Goal: Check status: Check status

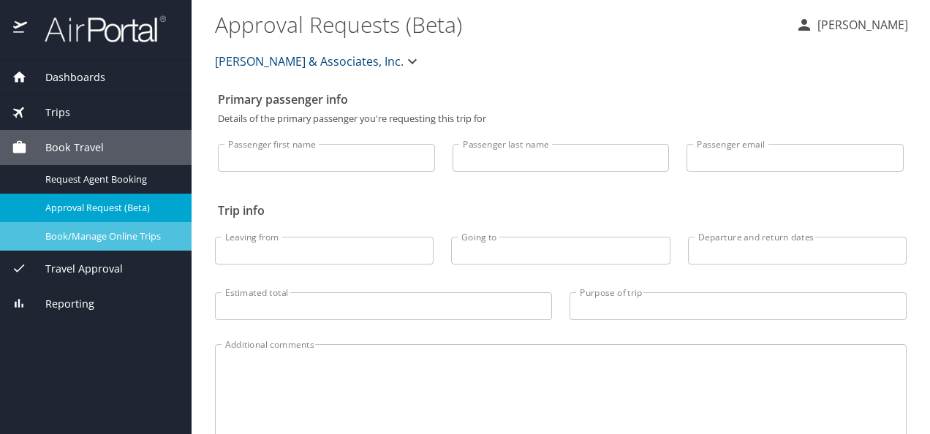
click at [105, 232] on span "Book/Manage Online Trips" at bounding box center [109, 237] width 129 height 14
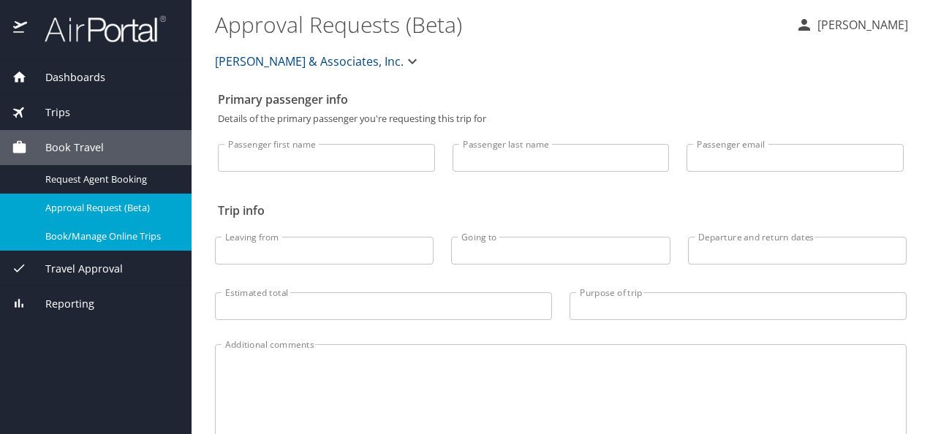
click at [58, 117] on span "Trips" at bounding box center [48, 113] width 43 height 16
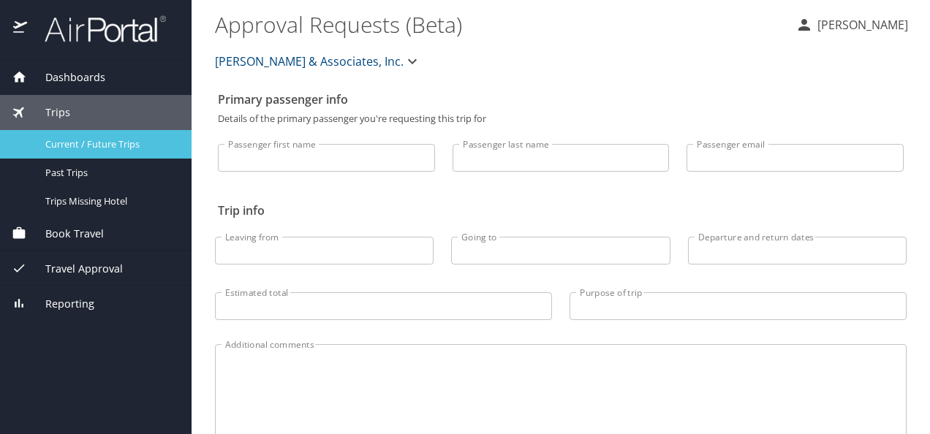
click at [125, 152] on div "Current / Future Trips" at bounding box center [96, 144] width 168 height 17
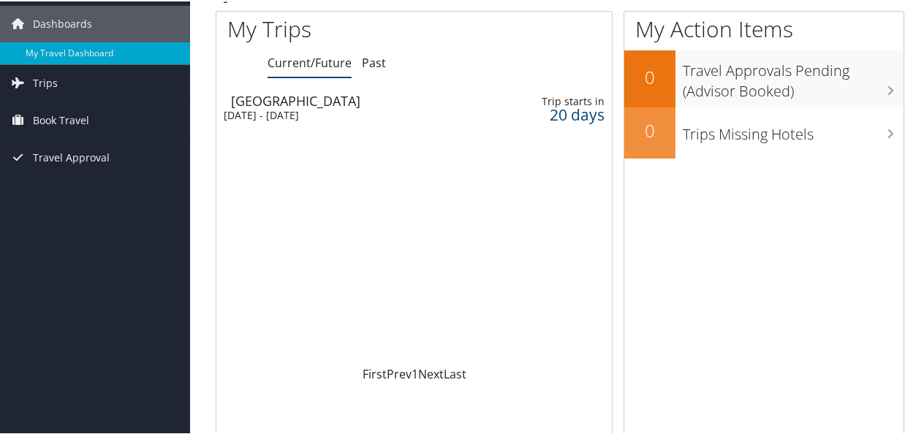
scroll to position [51, 0]
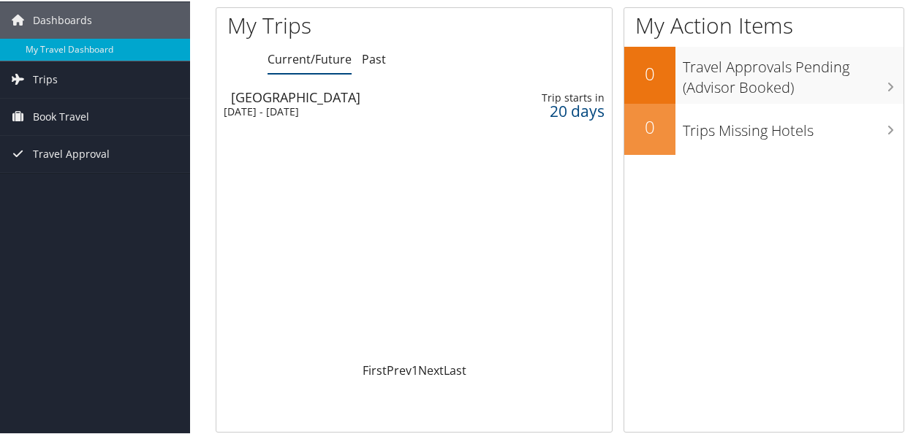
click at [319, 109] on div "[DATE] - [DATE]" at bounding box center [346, 110] width 244 height 13
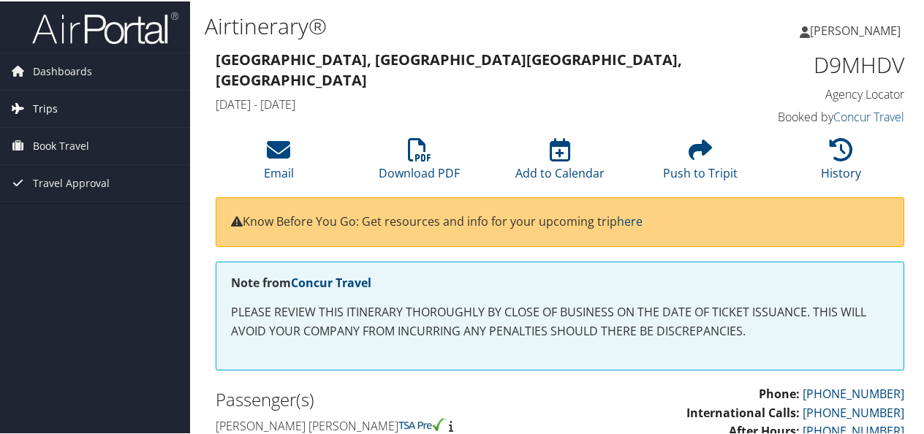
click at [39, 107] on span "Trips" at bounding box center [45, 107] width 25 height 37
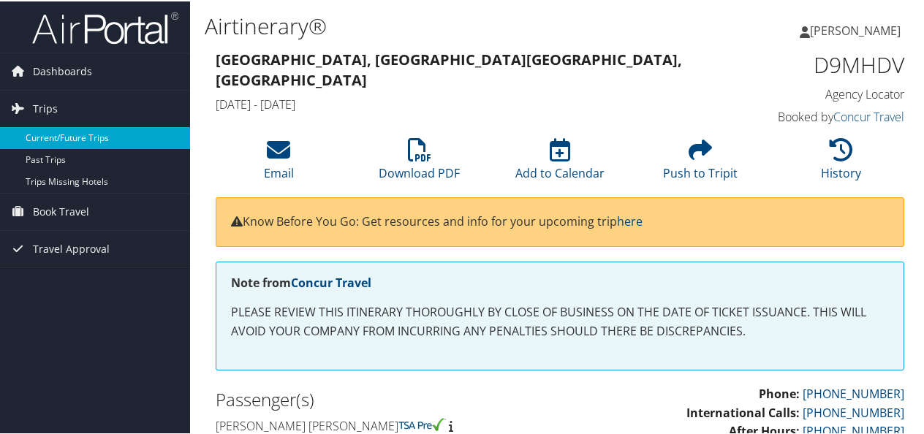
click at [63, 135] on link "Current/Future Trips" at bounding box center [95, 137] width 190 height 22
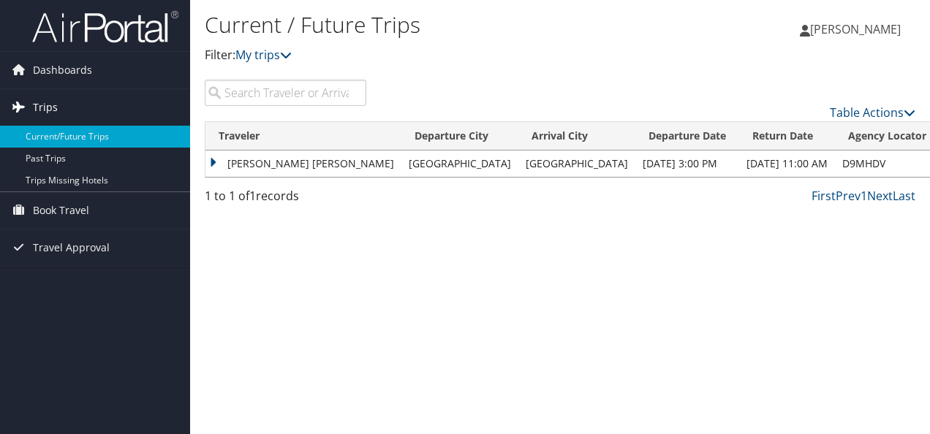
click at [45, 98] on span "Trips" at bounding box center [45, 107] width 25 height 37
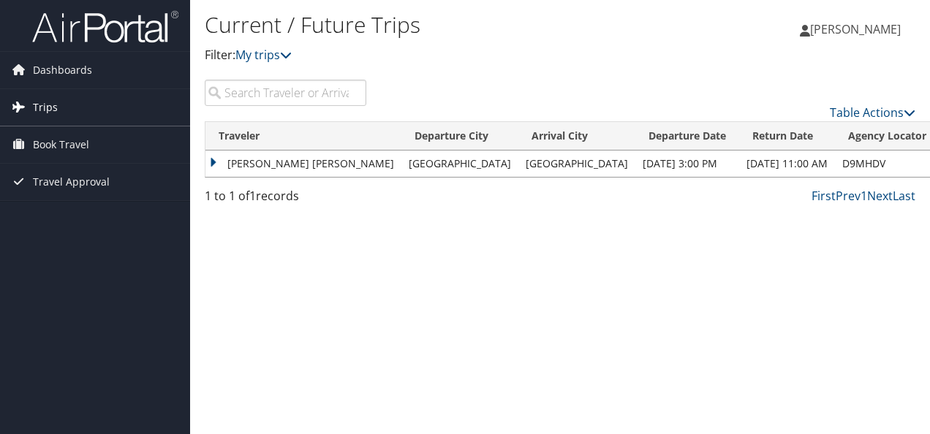
click at [45, 98] on span "Trips" at bounding box center [45, 107] width 25 height 37
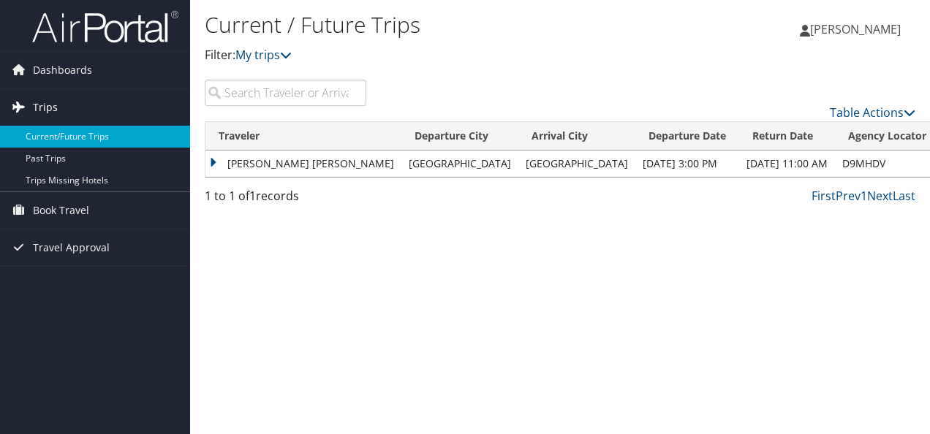
click at [67, 101] on link "Trips" at bounding box center [95, 107] width 190 height 37
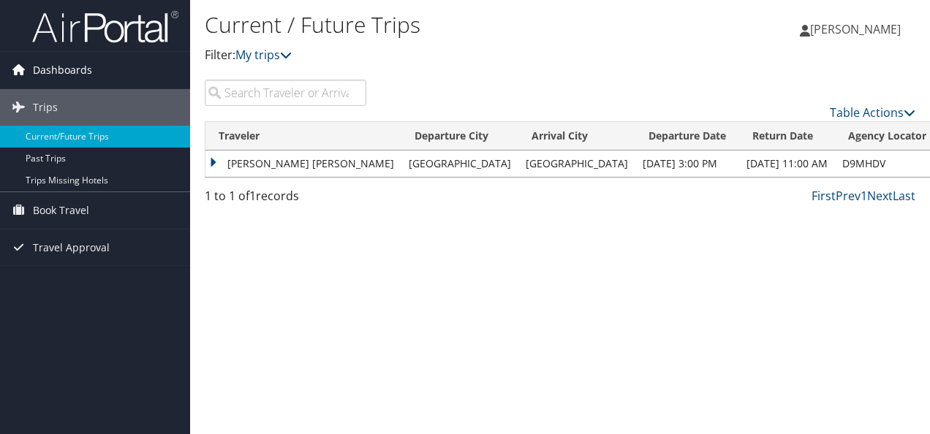
click at [52, 69] on span "Dashboards" at bounding box center [62, 70] width 59 height 37
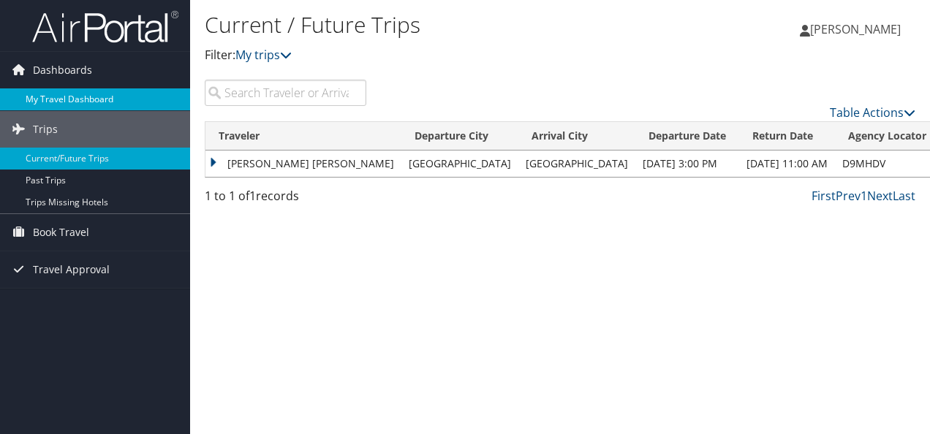
click at [63, 98] on link "My Travel Dashboard" at bounding box center [95, 99] width 190 height 22
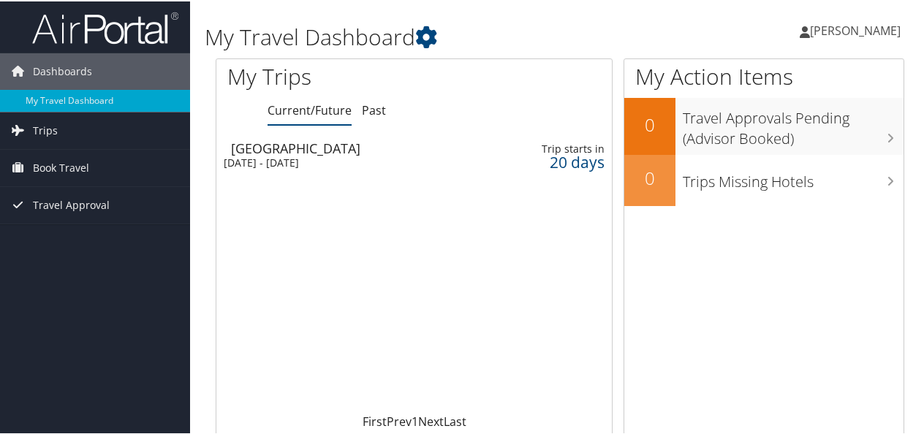
click at [344, 152] on div "[GEOGRAPHIC_DATA]" at bounding box center [353, 146] width 244 height 13
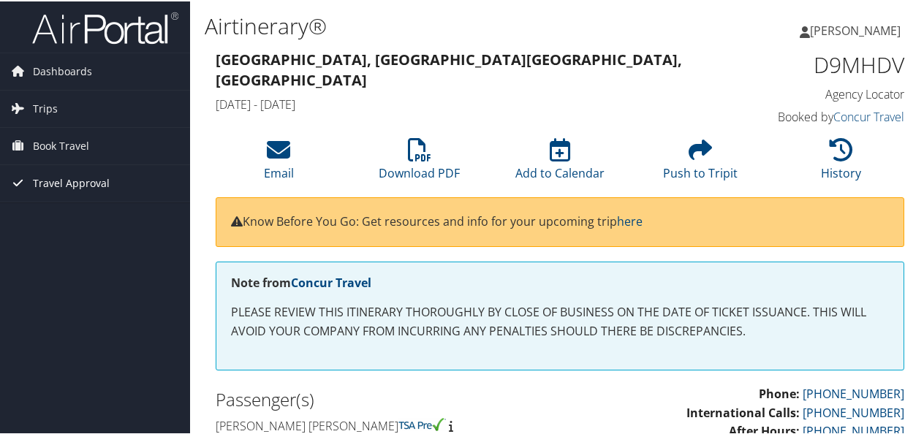
click at [60, 185] on span "Travel Approval" at bounding box center [71, 182] width 77 height 37
click at [56, 148] on span "Book Travel" at bounding box center [61, 144] width 56 height 37
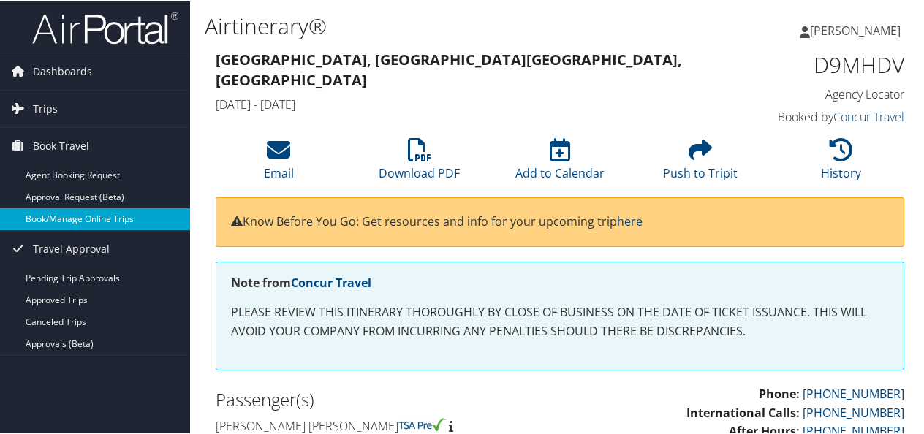
click at [100, 215] on link "Book/Manage Online Trips" at bounding box center [95, 218] width 190 height 22
